Goal: Navigation & Orientation: Understand site structure

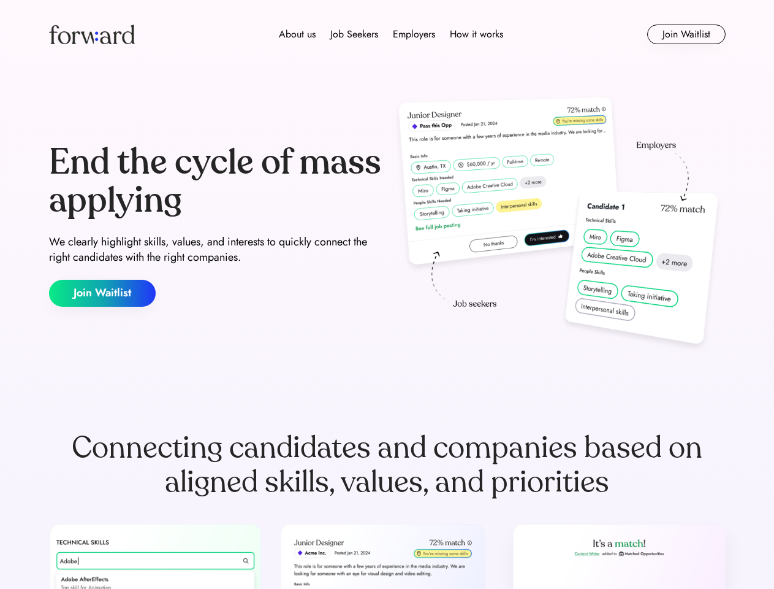
click at [387, 294] on div "End the cycle of mass applying We clearly highlight skills, values, and interes…" at bounding box center [387, 225] width 677 height 264
click at [388, 34] on div "About us Job Seekers Employers How it works" at bounding box center [391, 34] width 483 height 15
click at [92, 34] on img at bounding box center [92, 35] width 86 height 20
click at [391, 34] on div "About us Job Seekers Employers How it works" at bounding box center [391, 34] width 483 height 15
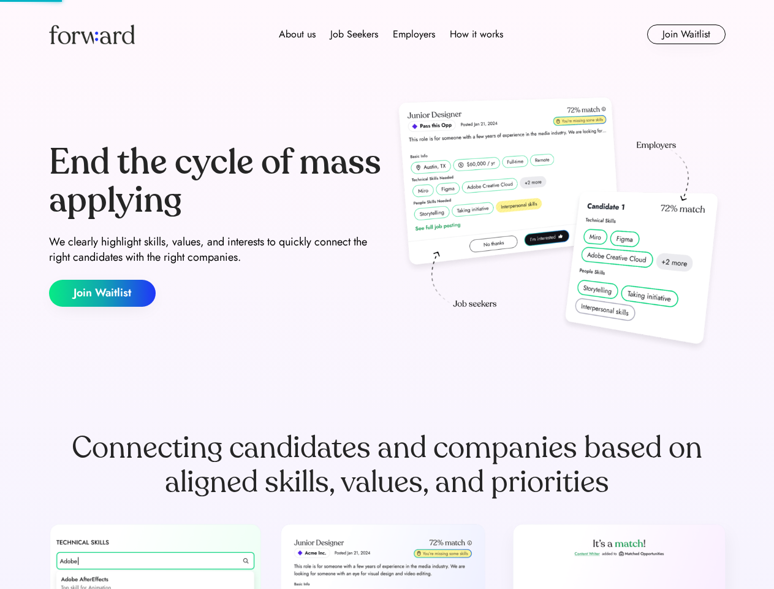
click at [297, 34] on div "About us" at bounding box center [297, 34] width 37 height 15
click at [354, 34] on div "Job Seekers" at bounding box center [355, 34] width 48 height 15
click at [414, 34] on div "Employers" at bounding box center [414, 34] width 42 height 15
click at [476, 34] on div "How it works" at bounding box center [476, 34] width 53 height 15
click at [686, 34] on button "Join Waitlist" at bounding box center [687, 35] width 78 height 20
